Goal: Entertainment & Leisure: Consume media (video, audio)

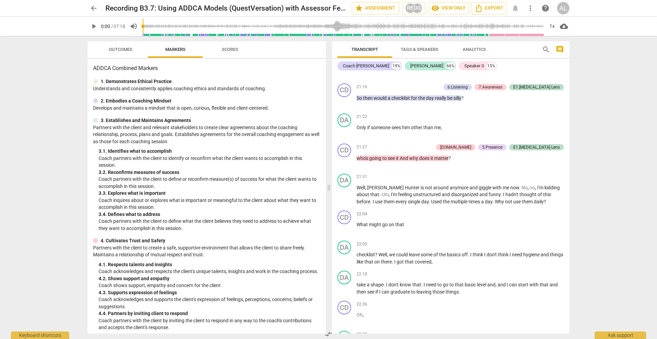
scroll to position [2765, 0]
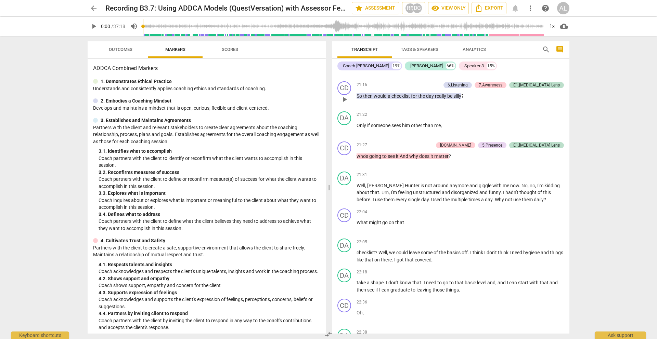
click at [345, 104] on span "play_arrow" at bounding box center [344, 99] width 8 height 8
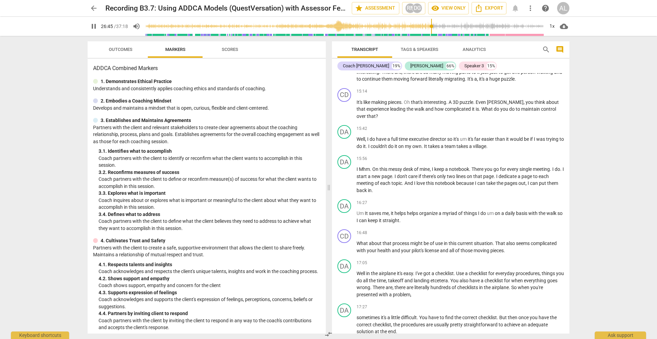
scroll to position [2091, 0]
click at [345, 113] on span "pause" at bounding box center [344, 109] width 8 height 8
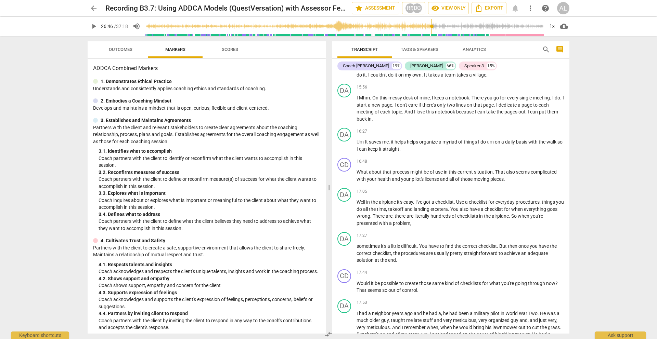
scroll to position [2161, 0]
click at [345, 113] on span "play_arrow" at bounding box center [344, 109] width 8 height 8
click at [345, 113] on span "pause" at bounding box center [344, 109] width 8 height 8
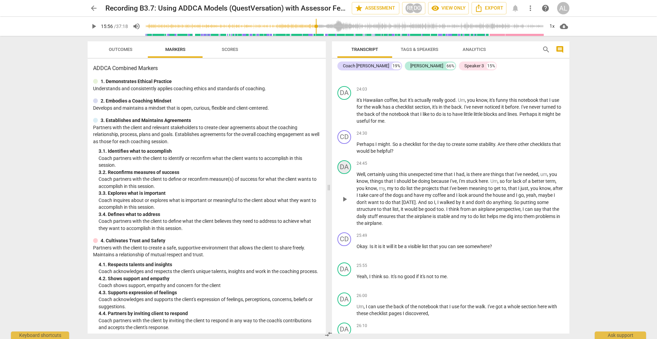
scroll to position [3288, 0]
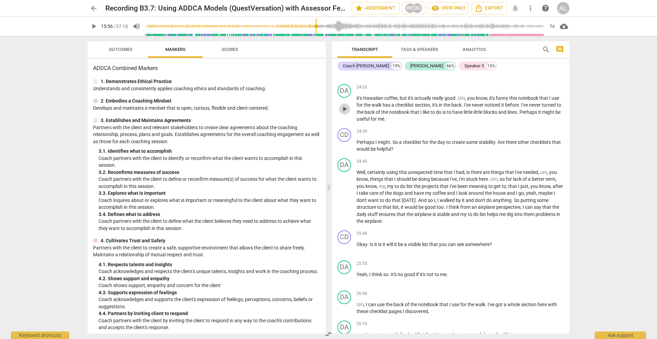
click at [343, 113] on span "play_arrow" at bounding box center [344, 109] width 8 height 8
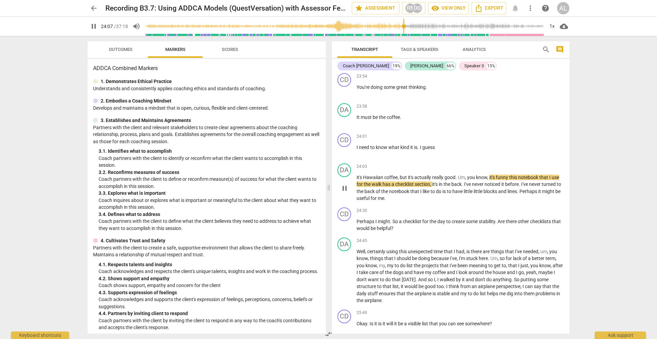
scroll to position [3209, 0]
click at [344, 95] on span "pause" at bounding box center [344, 91] width 8 height 8
click at [344, 95] on span "play_arrow" at bounding box center [344, 91] width 8 height 8
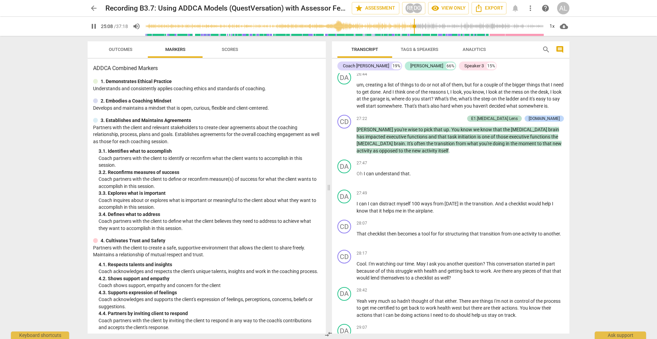
scroll to position [3639, 0]
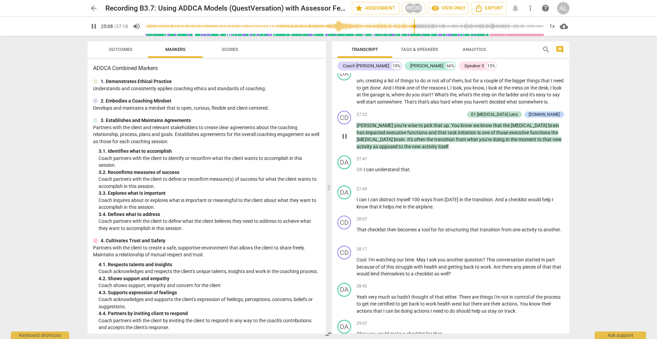
click at [345, 141] on span "pause" at bounding box center [344, 136] width 8 height 8
click at [345, 141] on span "play_arrow" at bounding box center [344, 136] width 8 height 8
click at [345, 208] on span "play_arrow" at bounding box center [344, 204] width 8 height 8
type input "1680"
